Goal: Transaction & Acquisition: Purchase product/service

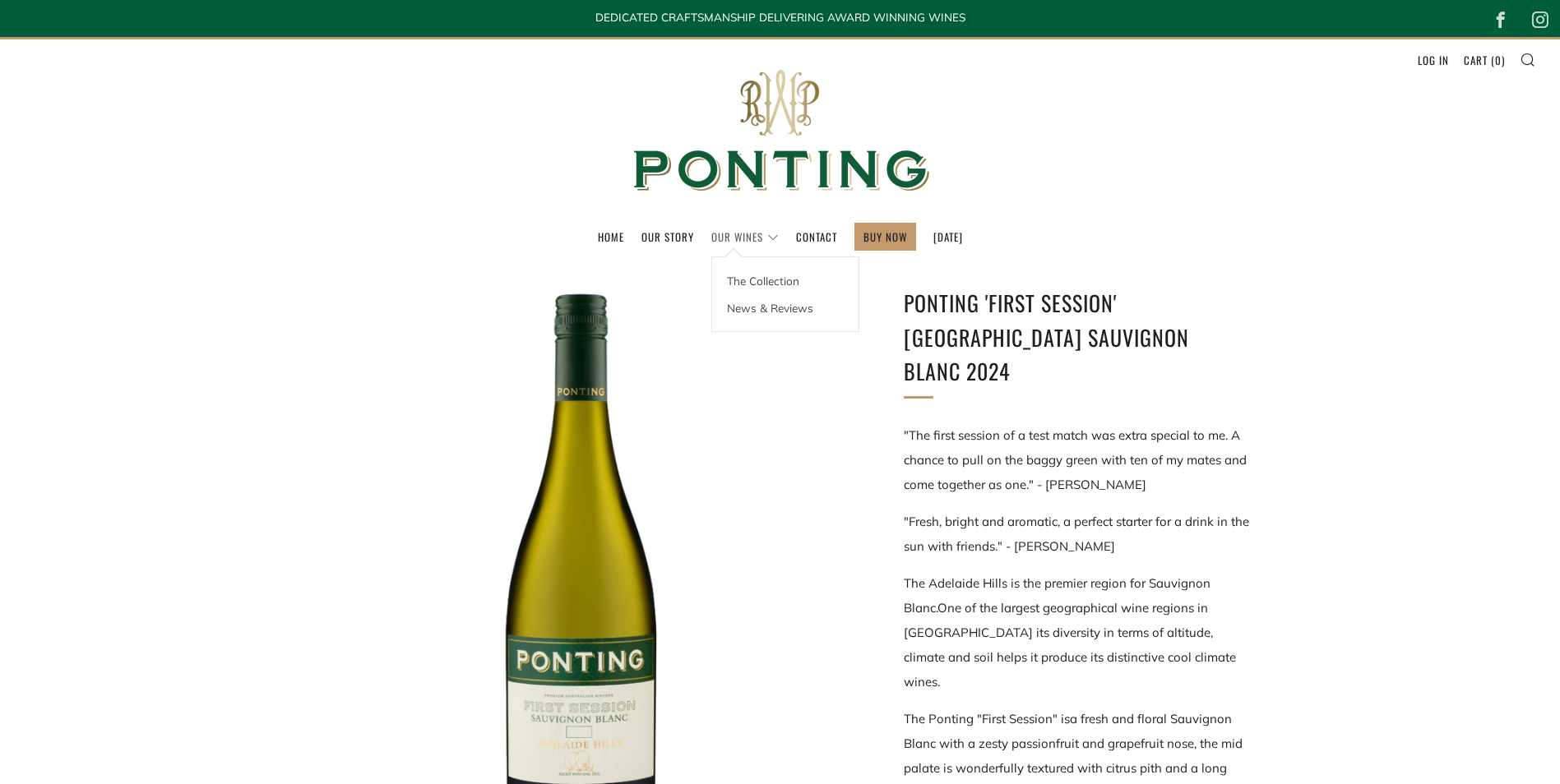
click at [725, 244] on link "Our Wines" at bounding box center [745, 236] width 67 height 27
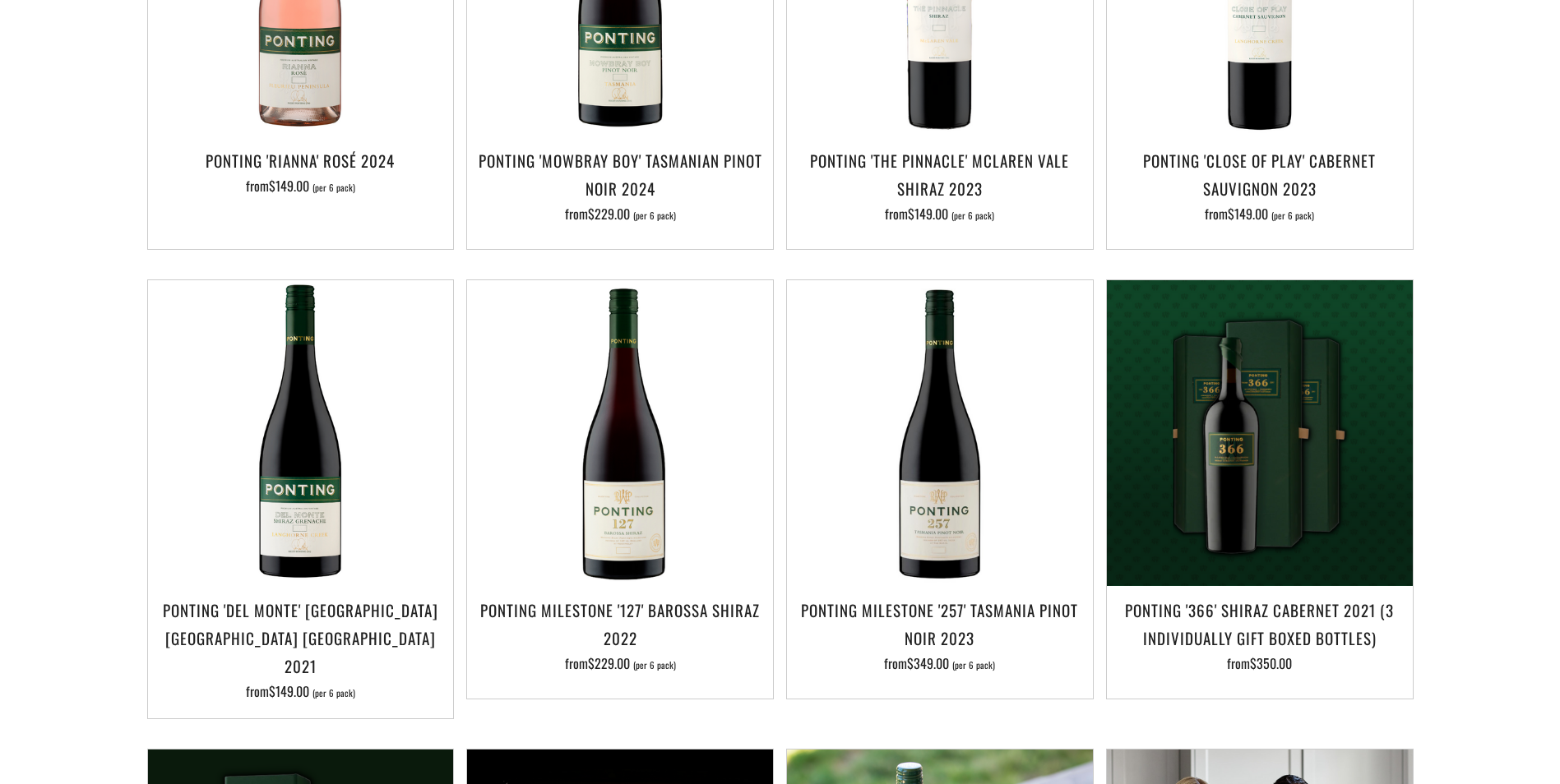
scroll to position [904, 0]
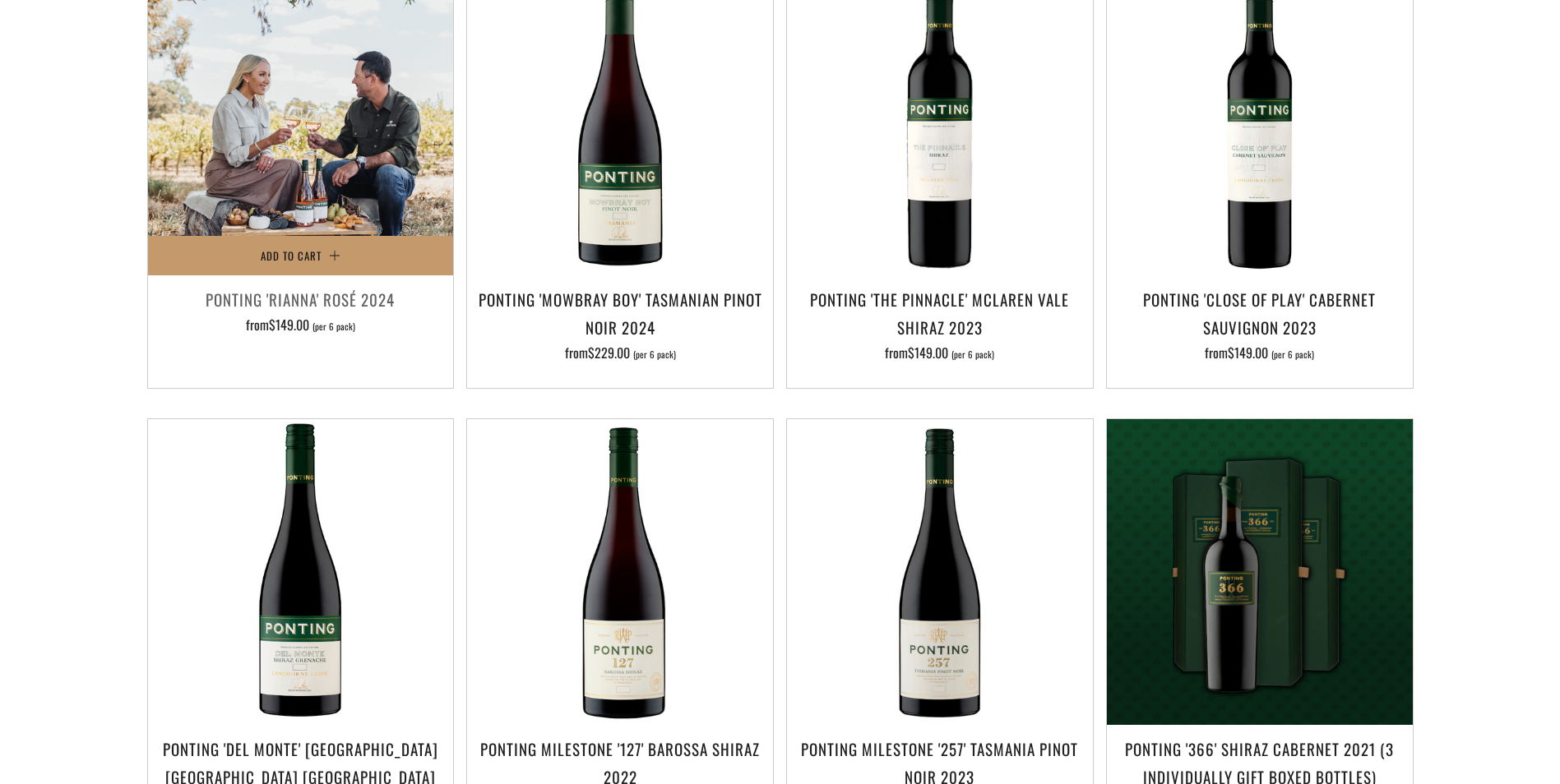
click at [274, 193] on img at bounding box center [301, 123] width 306 height 306
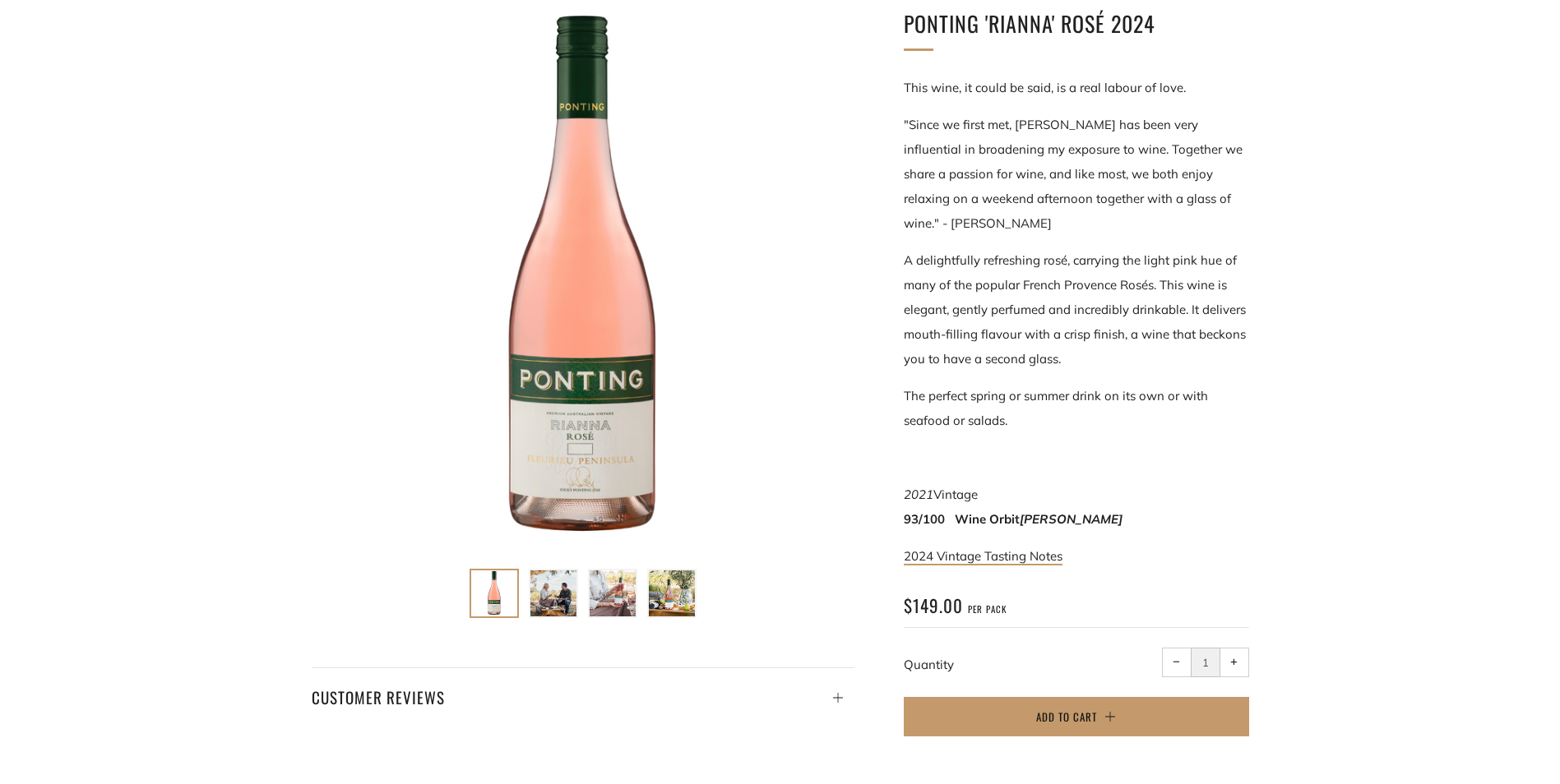
scroll to position [246, 0]
